Goal: Find specific page/section: Find specific page/section

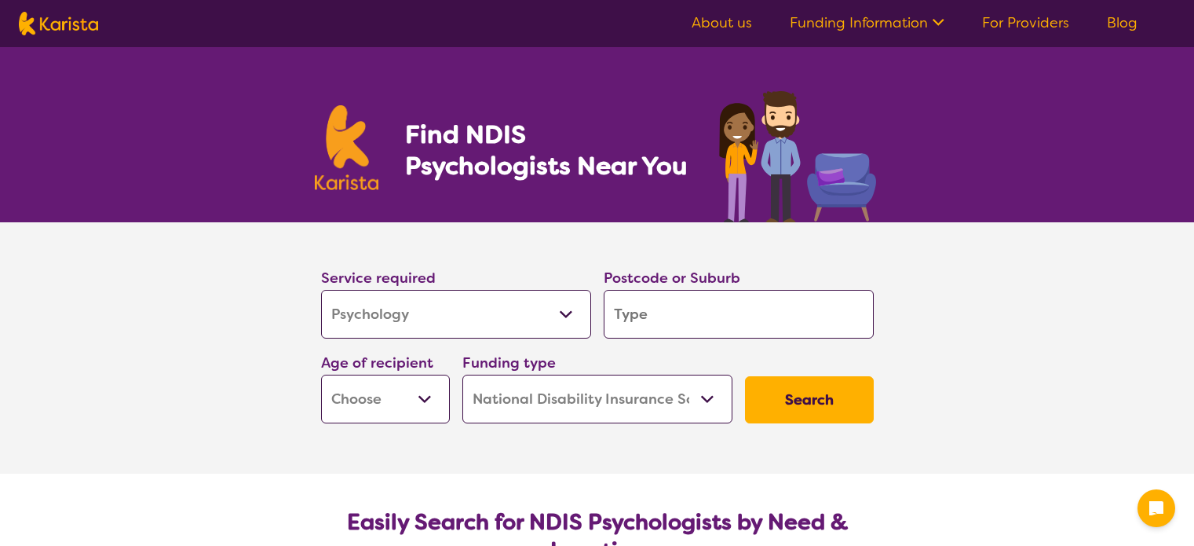
select select "Psychology"
select select "NDIS"
select select "Psychology"
select select "NDIS"
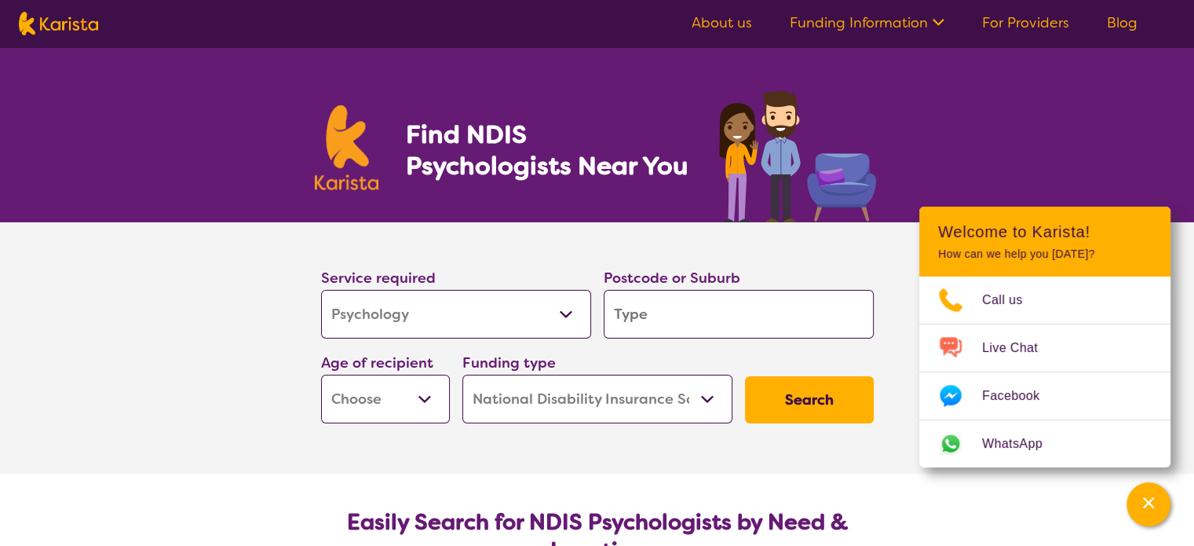
click at [438, 401] on select "Early Childhood - 0 to 9 Child - 10 to 11 Adolescent - 12 to 17 Adult - 18 to 6…" at bounding box center [385, 399] width 129 height 49
select select "AD"
click at [321, 375] on select "Early Childhood - 0 to 9 Child - 10 to 11 Adolescent - 12 to 17 Adult - 18 to 6…" at bounding box center [385, 399] width 129 height 49
select select "AD"
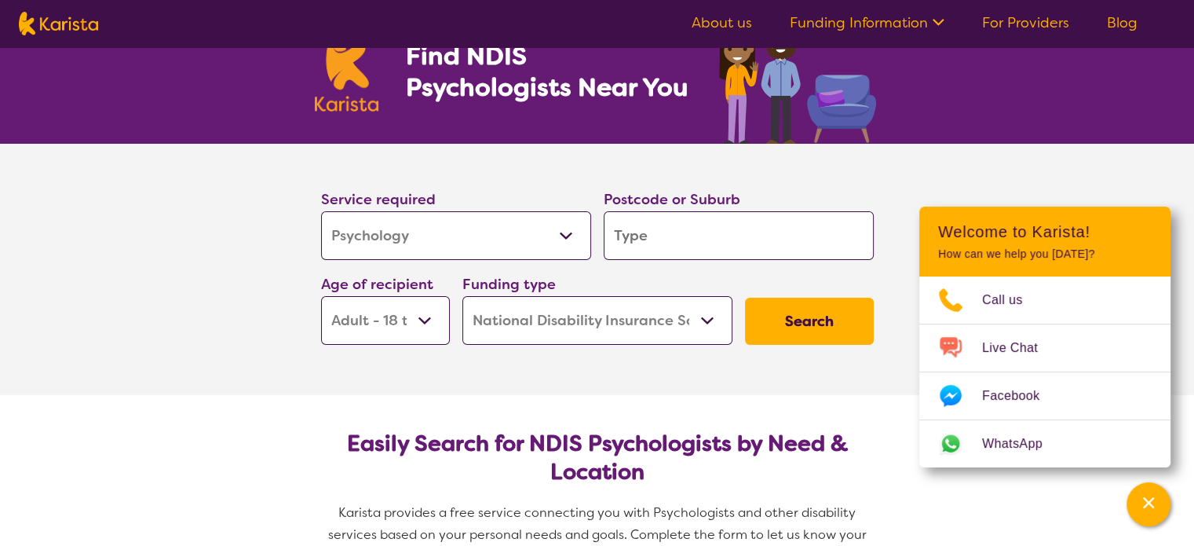
click at [782, 313] on button "Search" at bounding box center [809, 321] width 129 height 47
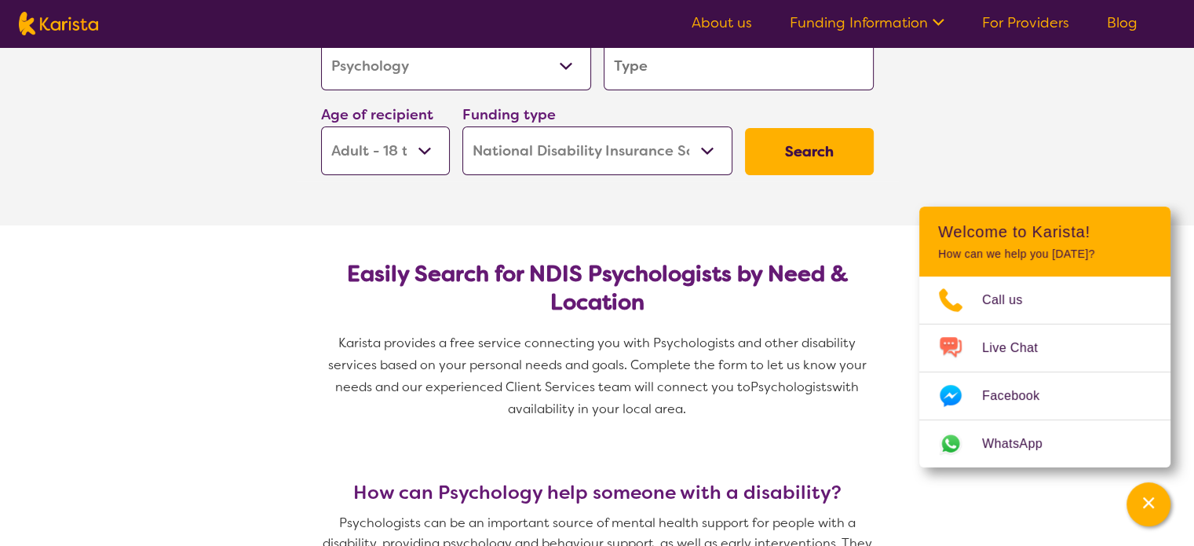
scroll to position [236, 0]
